Goal: Task Accomplishment & Management: Manage account settings

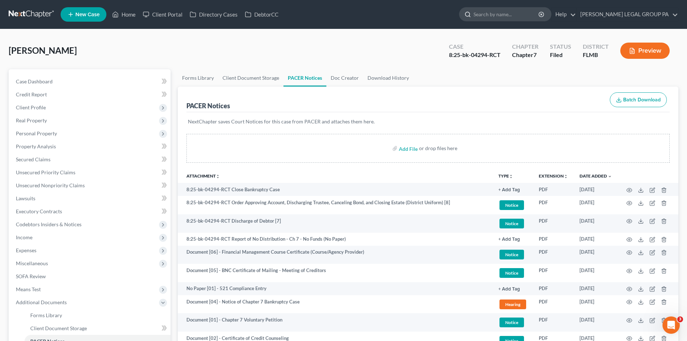
click at [499, 14] on input "search" at bounding box center [506, 14] width 66 height 13
type input "[PERSON_NAME]"
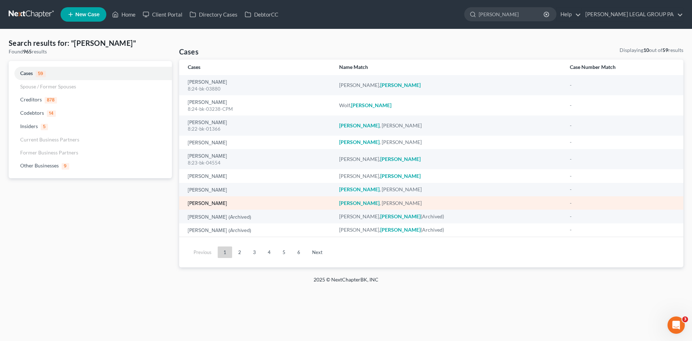
click at [205, 205] on link "[PERSON_NAME]" at bounding box center [207, 203] width 39 height 5
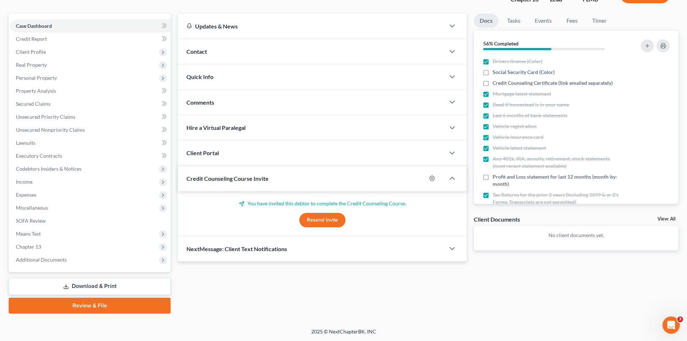
click at [334, 220] on button "Resend Invite" at bounding box center [322, 220] width 46 height 14
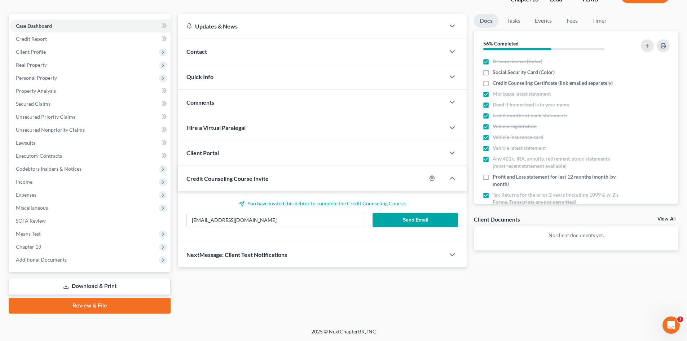
click at [411, 218] on button "Send Email" at bounding box center [415, 220] width 86 height 14
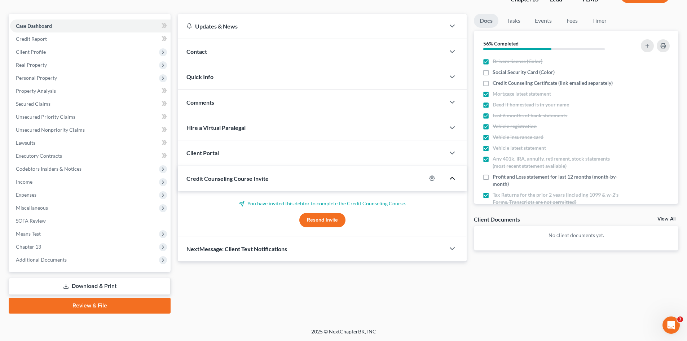
click at [450, 177] on icon "button" at bounding box center [452, 178] width 9 height 9
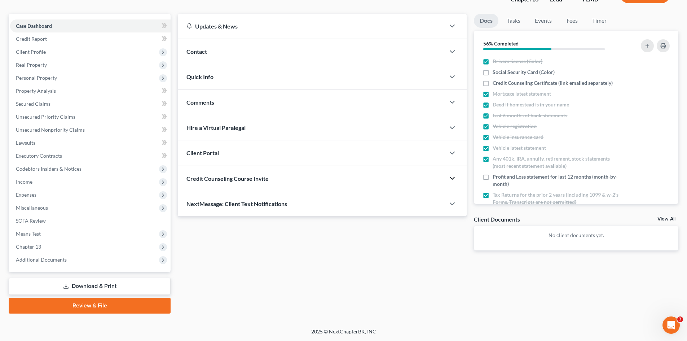
click at [450, 177] on icon "button" at bounding box center [452, 178] width 9 height 9
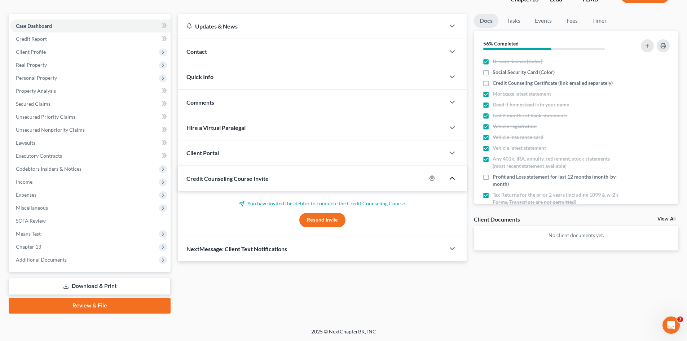
click at [309, 219] on button "Resend Invite" at bounding box center [322, 220] width 46 height 14
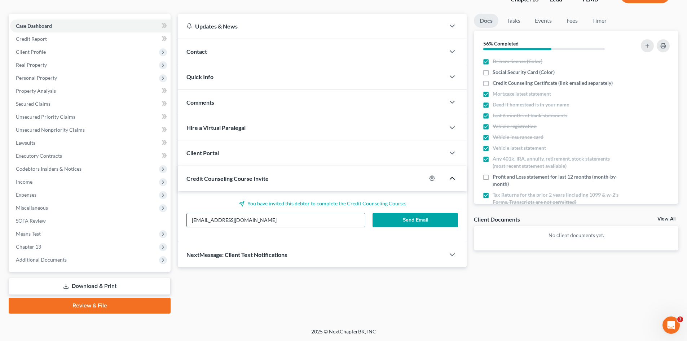
click at [235, 218] on input "[EMAIL_ADDRESS][DOMAIN_NAME]" at bounding box center [276, 220] width 178 height 14
click at [341, 259] on div "NextMessage: Client Text Notifications" at bounding box center [311, 254] width 267 height 25
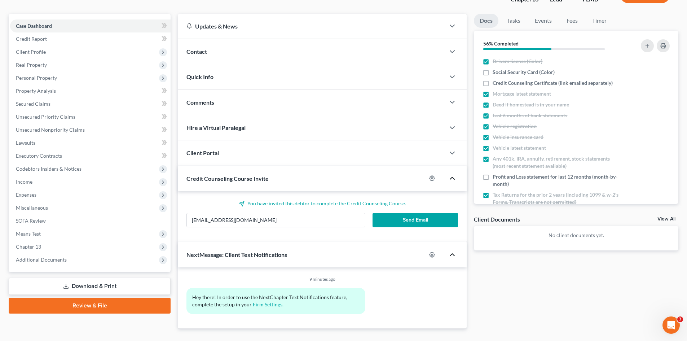
click at [448, 255] on icon "button" at bounding box center [452, 254] width 9 height 9
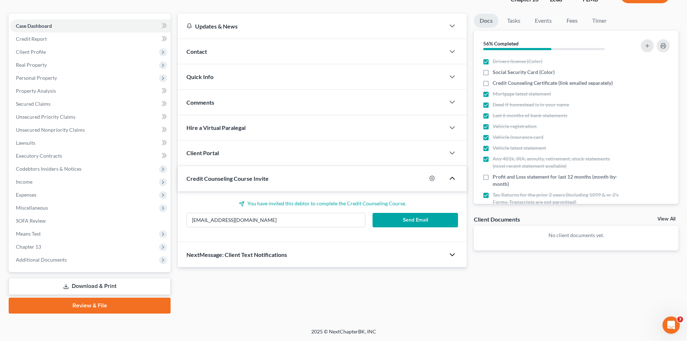
click at [451, 177] on icon "button" at bounding box center [452, 178] width 9 height 9
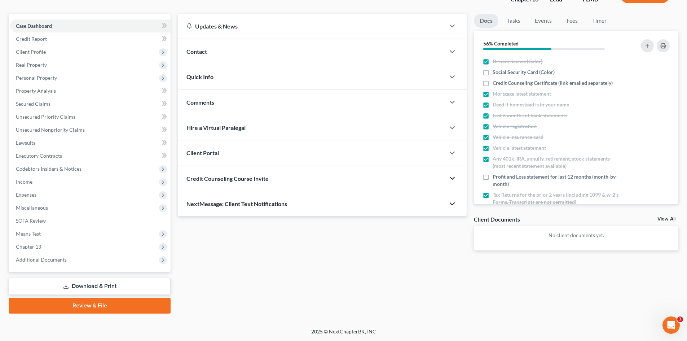
click at [454, 176] on icon "button" at bounding box center [452, 178] width 9 height 9
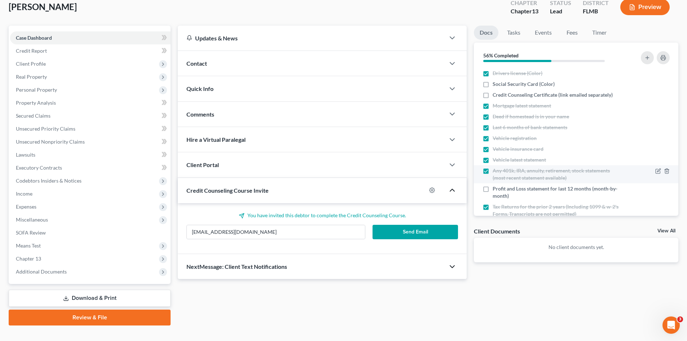
scroll to position [56, 0]
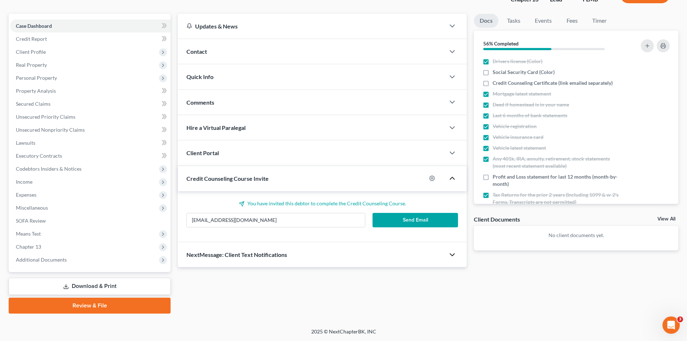
click at [448, 180] on icon "button" at bounding box center [452, 178] width 9 height 9
